Goal: Task Accomplishment & Management: Use online tool/utility

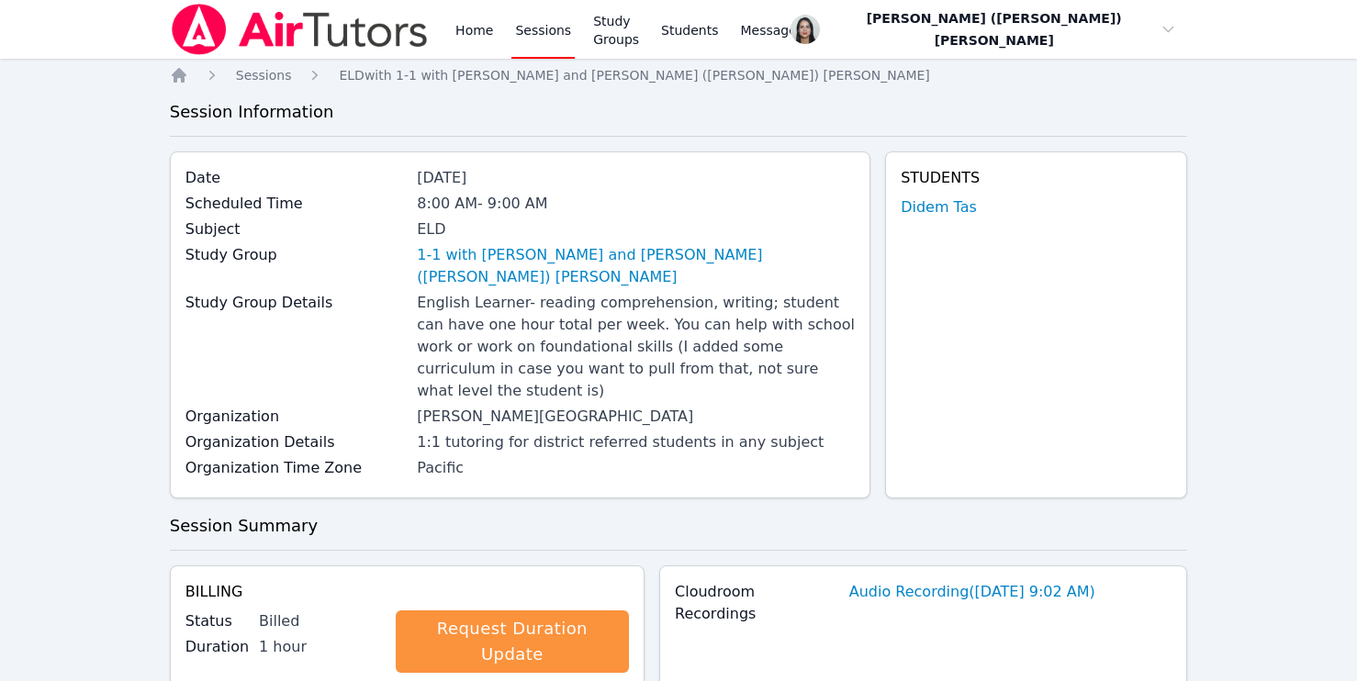
scroll to position [1021, 0]
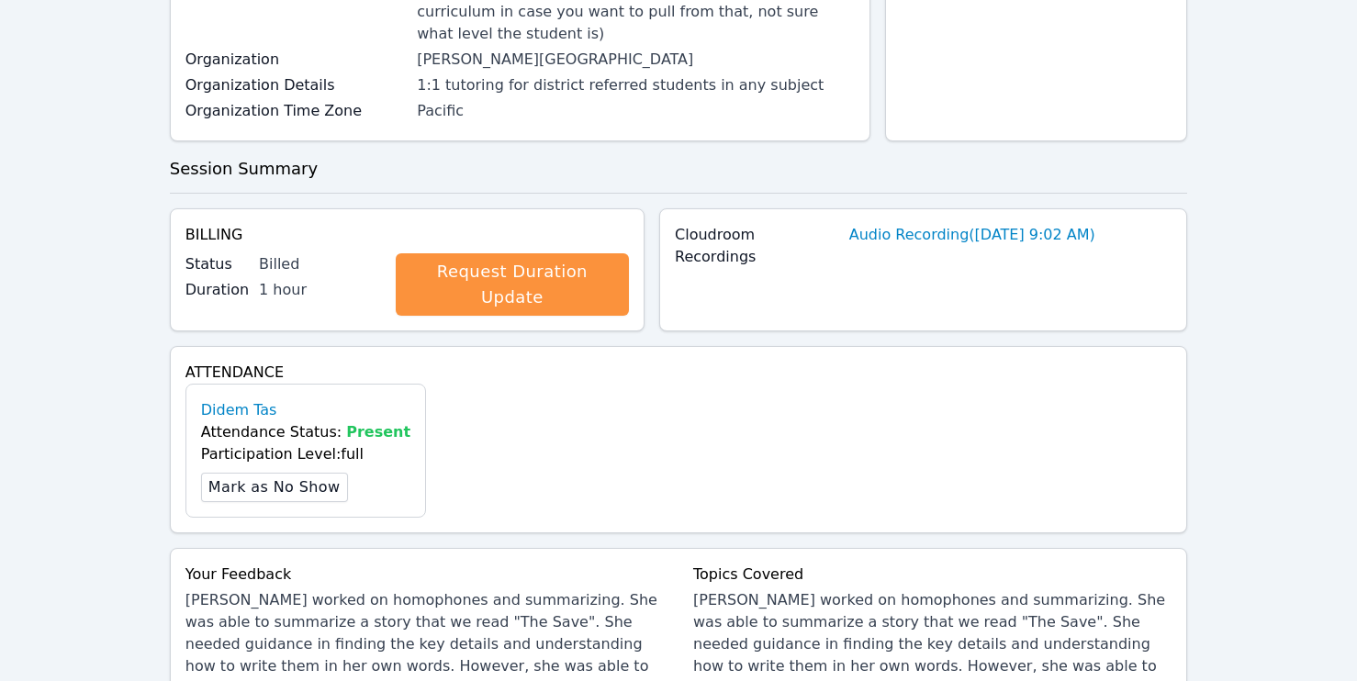
scroll to position [0, 0]
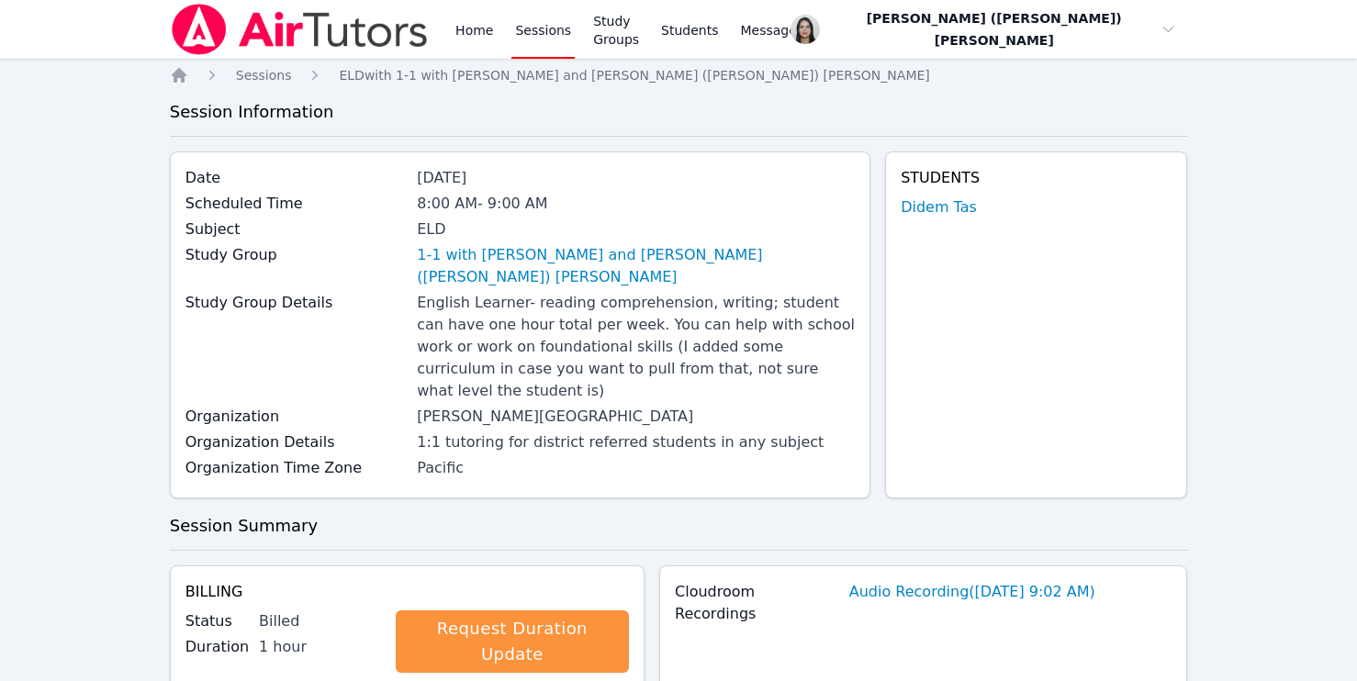
click at [554, 26] on link "Sessions" at bounding box center [542, 29] width 63 height 59
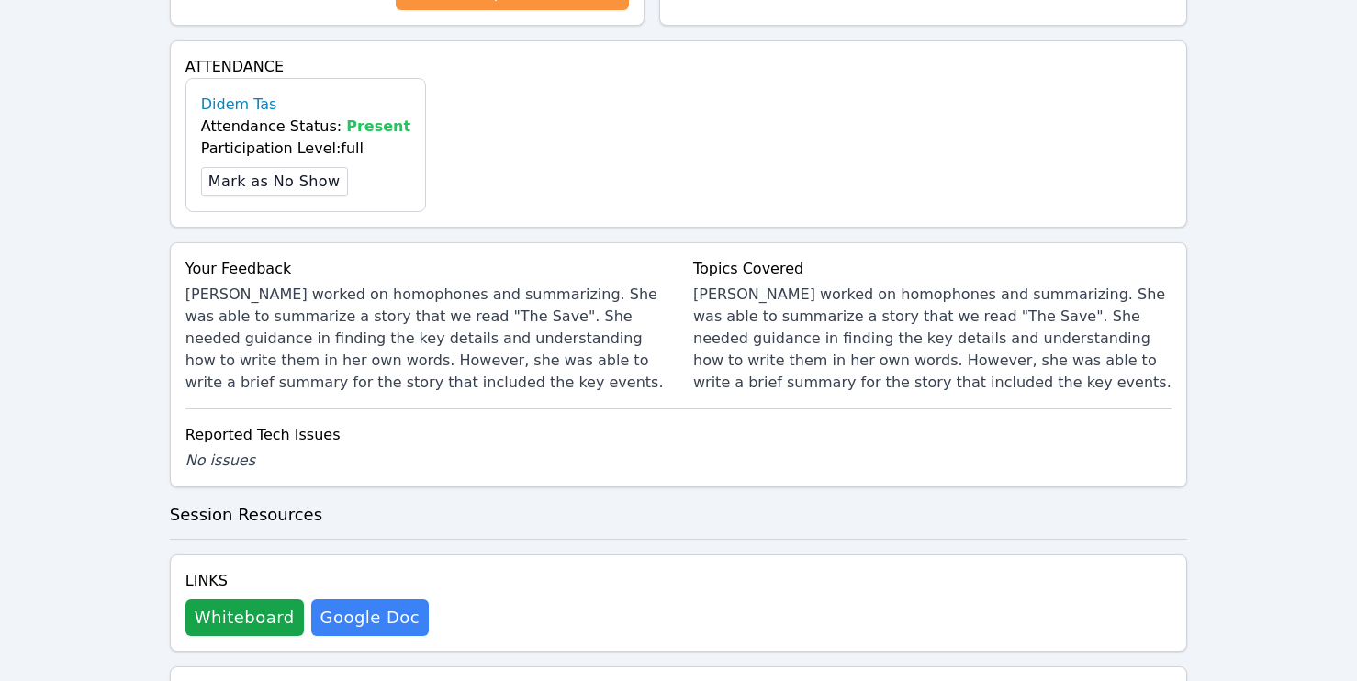
scroll to position [842, 0]
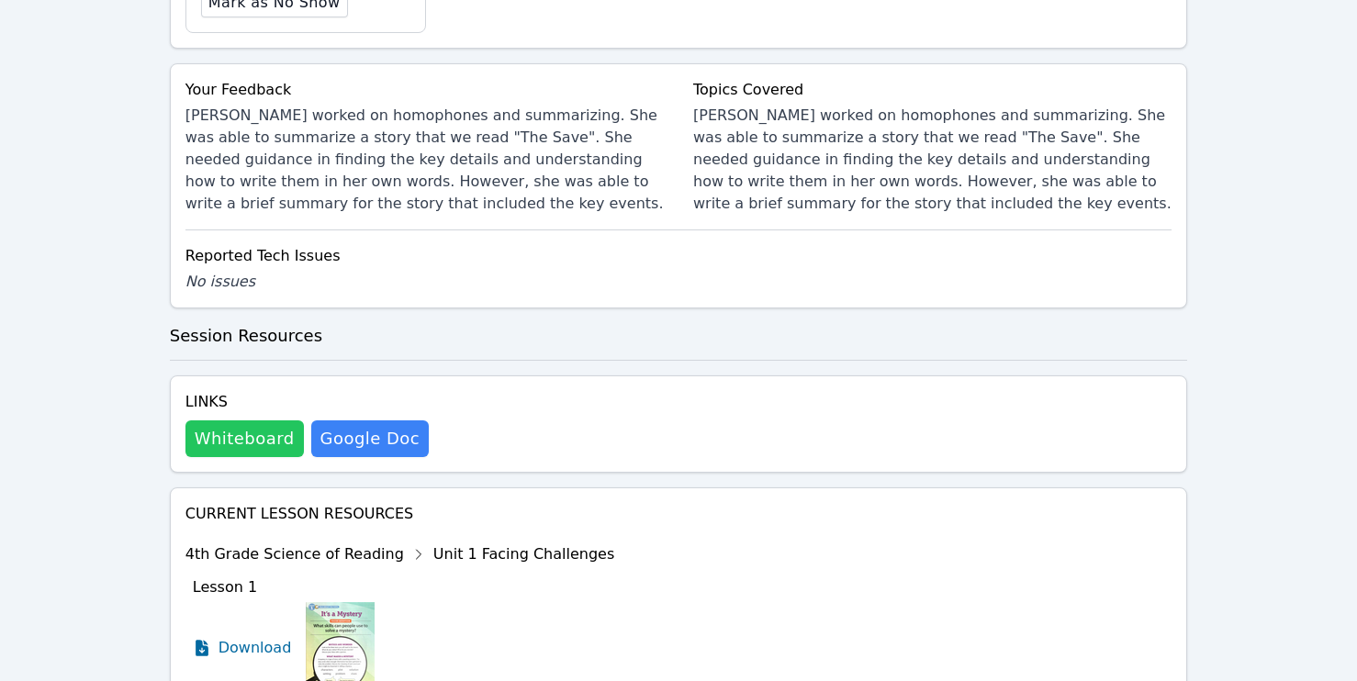
click at [244, 421] on button "Whiteboard" at bounding box center [244, 439] width 118 height 37
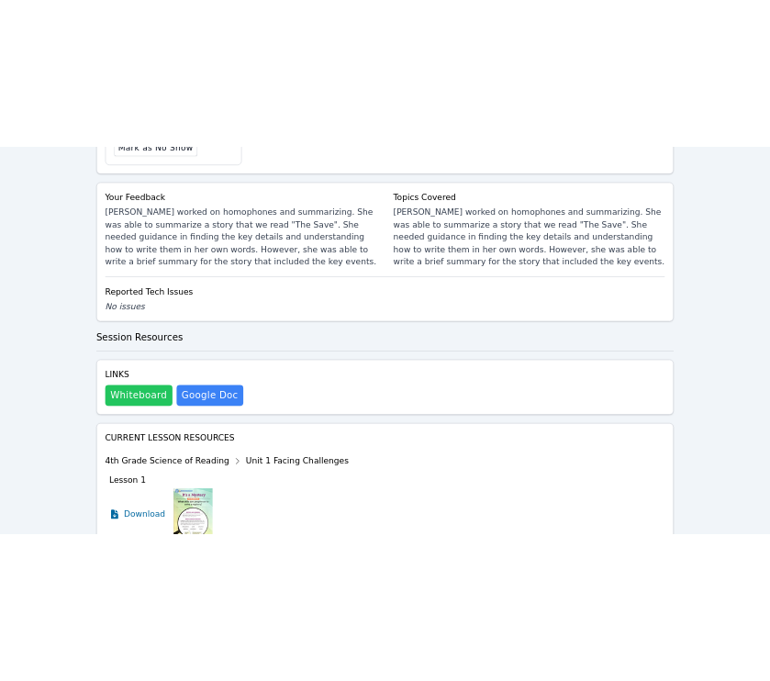
scroll to position [1075, 0]
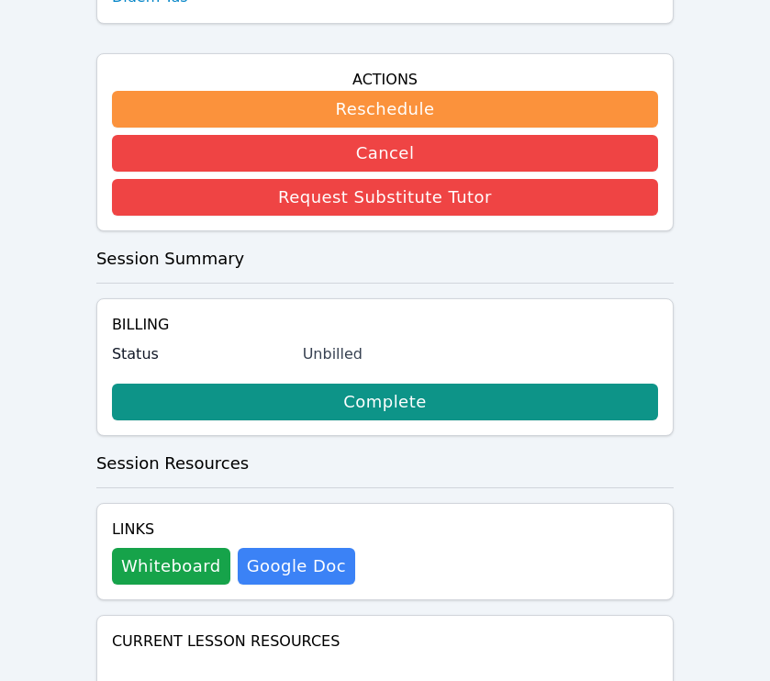
scroll to position [708, 0]
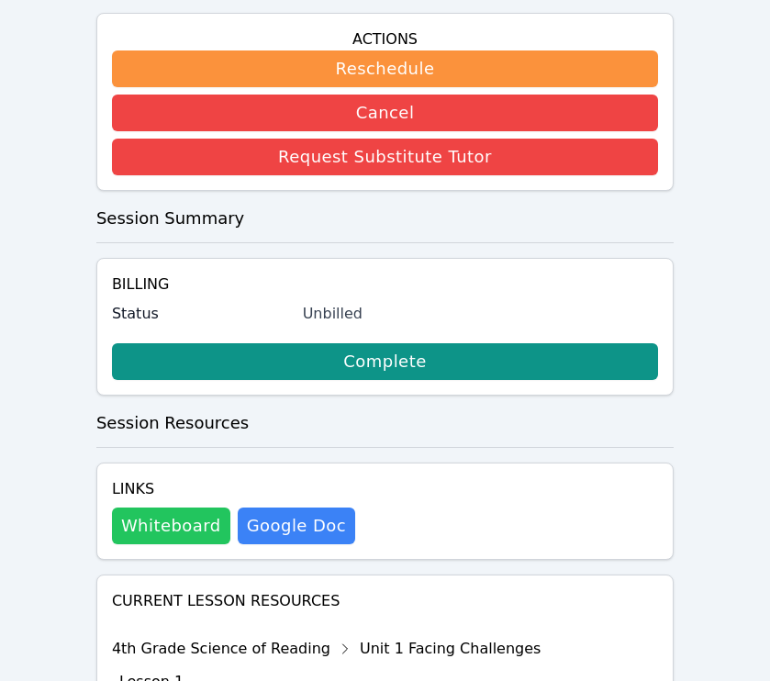
click at [170, 508] on button "Whiteboard" at bounding box center [171, 526] width 118 height 37
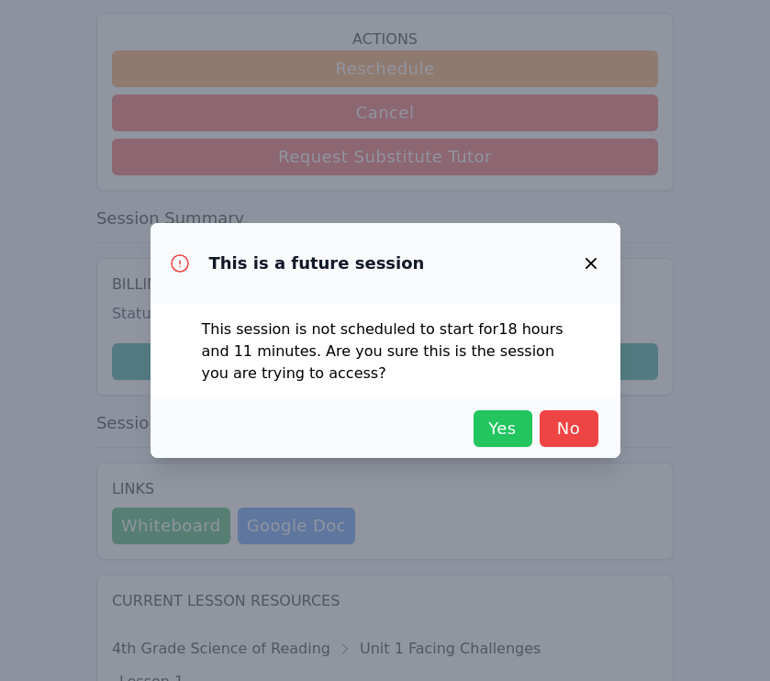
click at [489, 439] on span "Yes" at bounding box center [503, 429] width 40 height 26
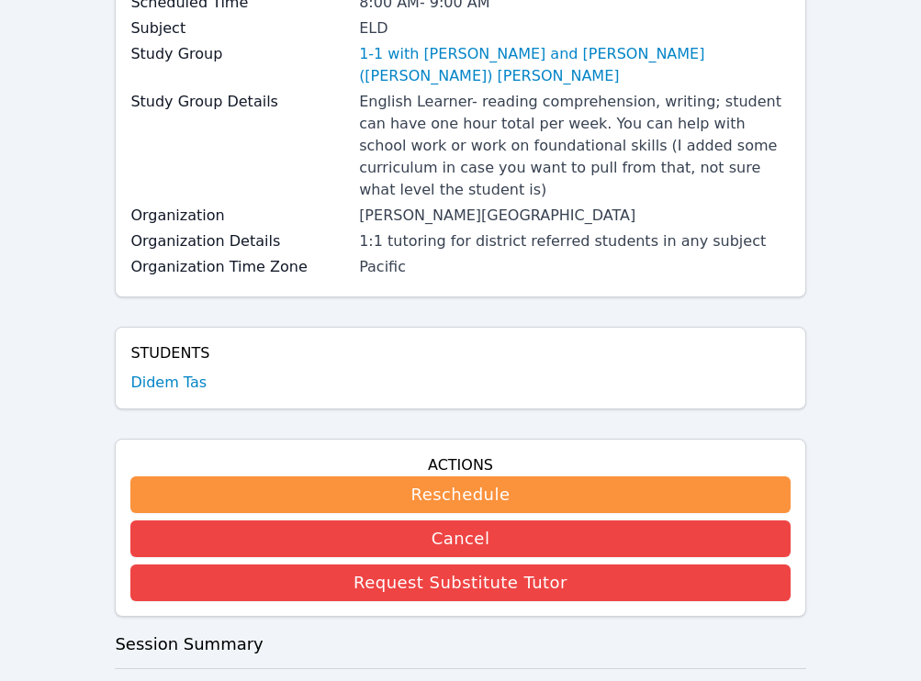
scroll to position [0, 0]
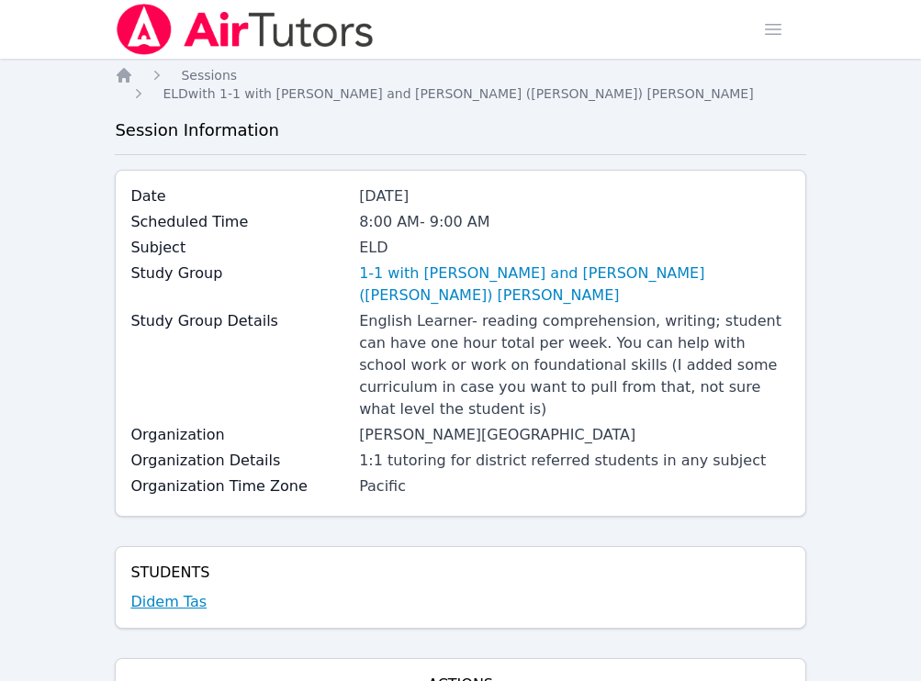
click at [166, 591] on link "Didem Tas" at bounding box center [168, 602] width 76 height 22
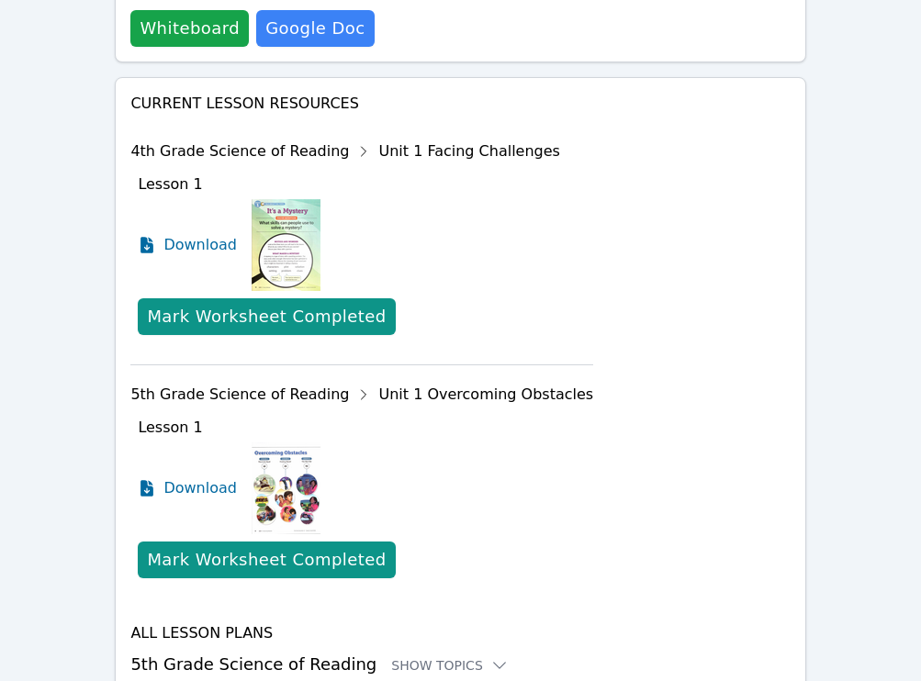
scroll to position [1154, 0]
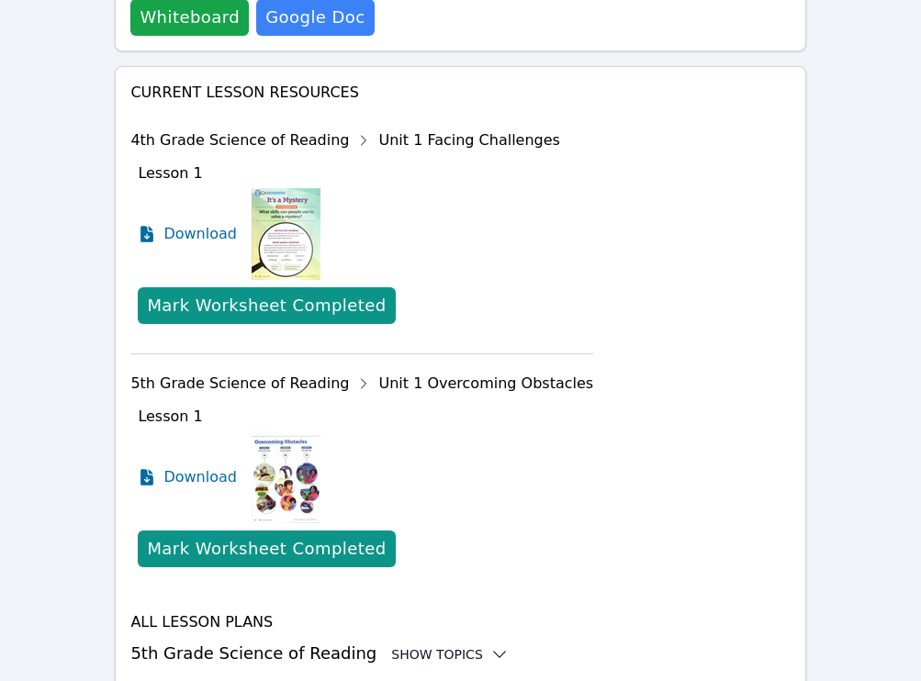
click at [437, 645] on div "Show Topics" at bounding box center [450, 654] width 118 height 18
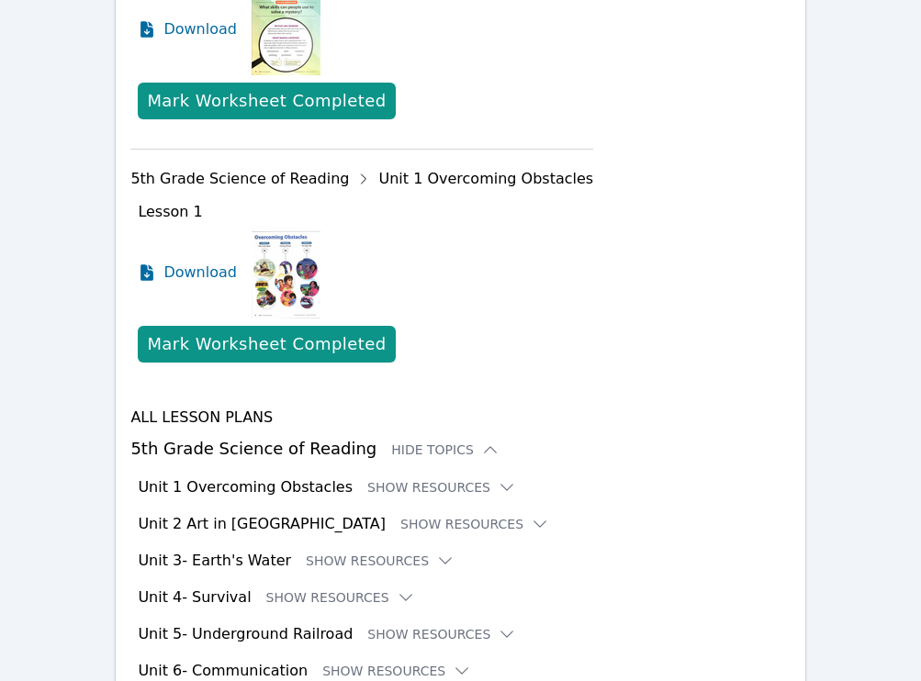
scroll to position [1423, 0]
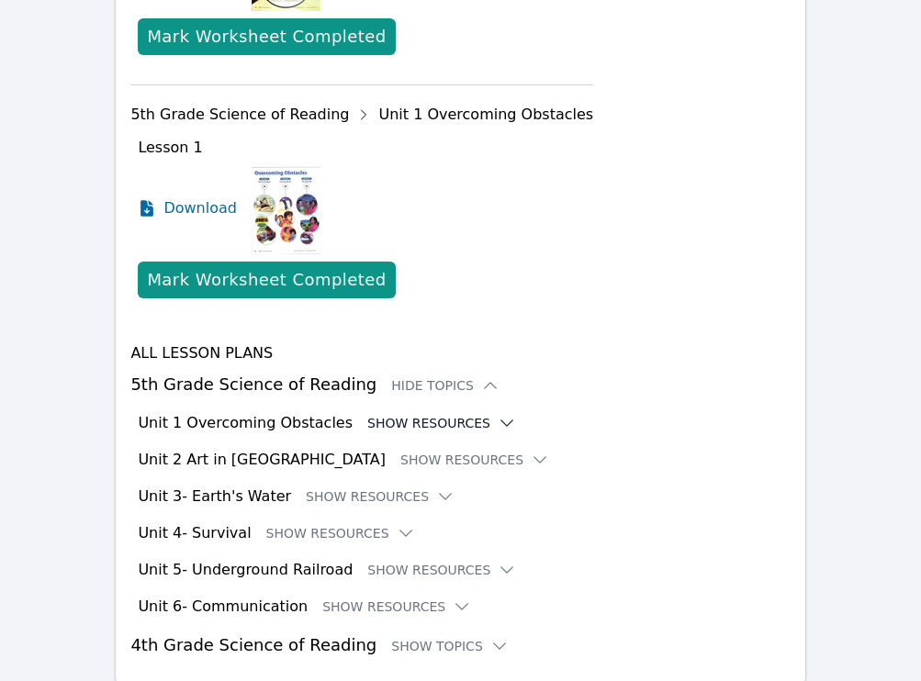
click at [422, 414] on button "Show Resources" at bounding box center [441, 423] width 149 height 18
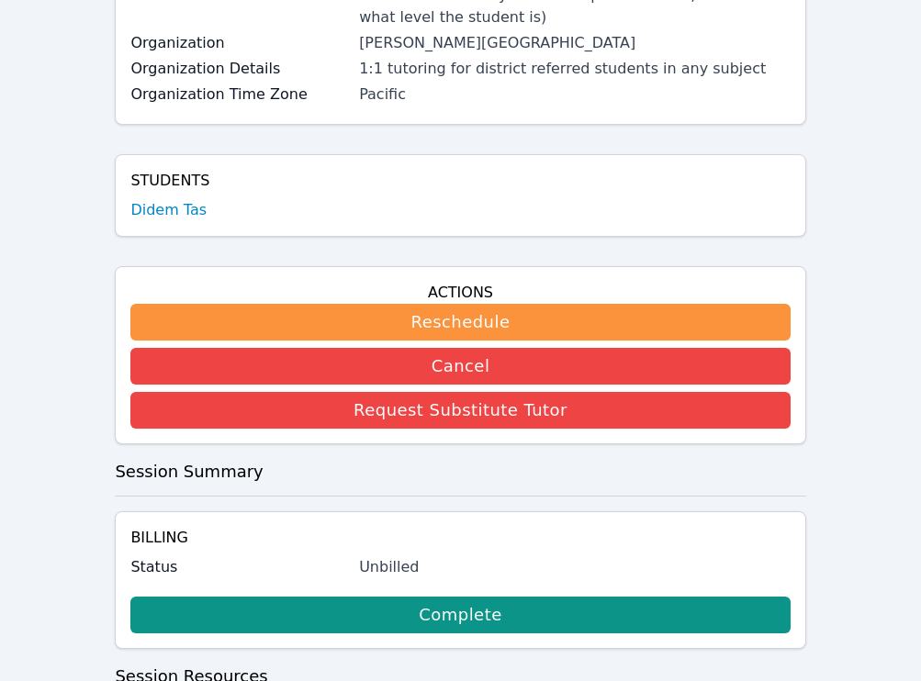
scroll to position [0, 0]
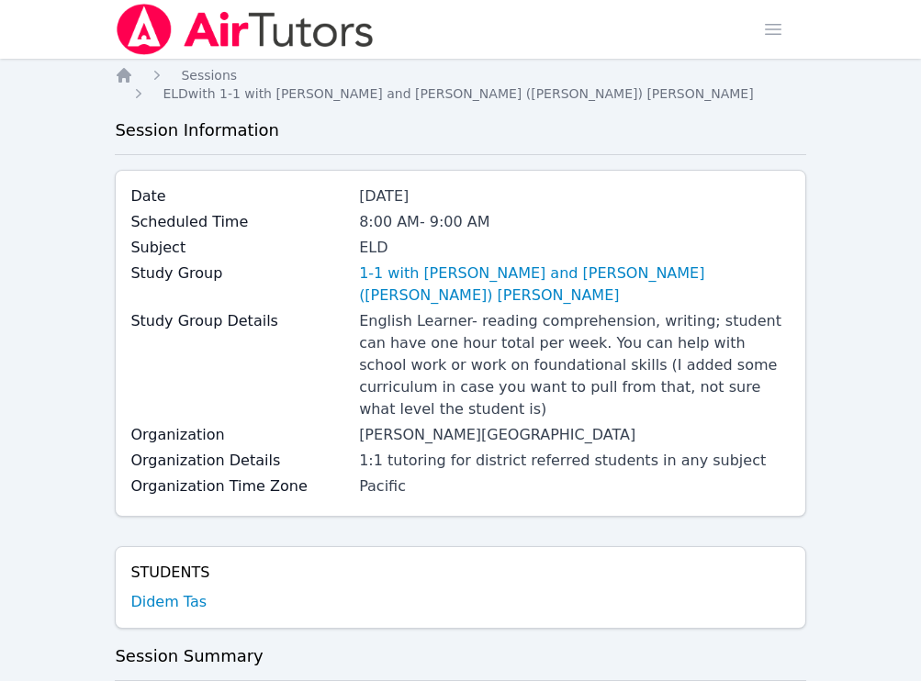
scroll to position [1031, 0]
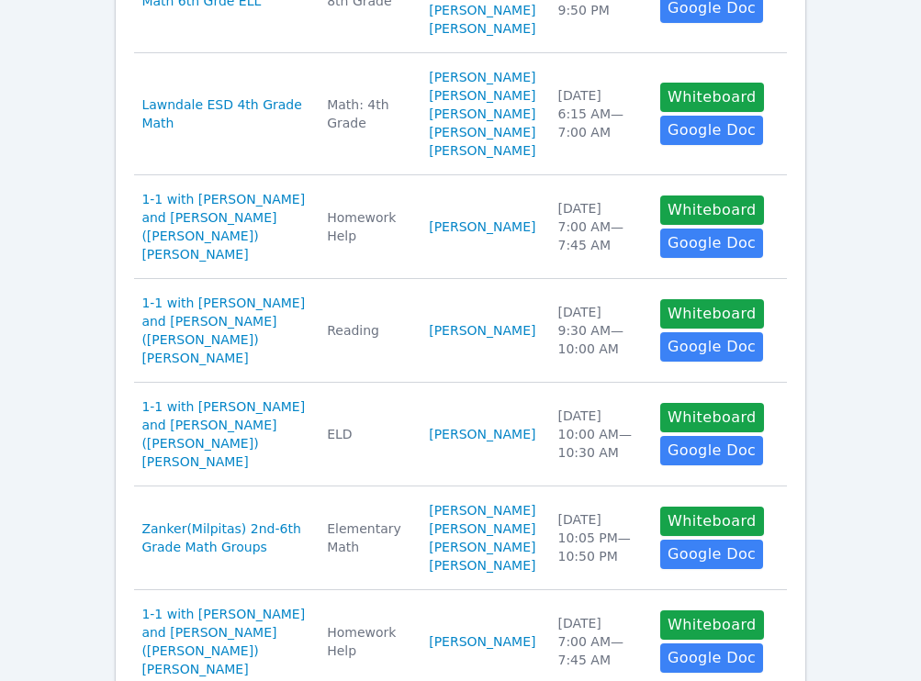
scroll to position [738, 0]
